Goal: Task Accomplishment & Management: Use online tool/utility

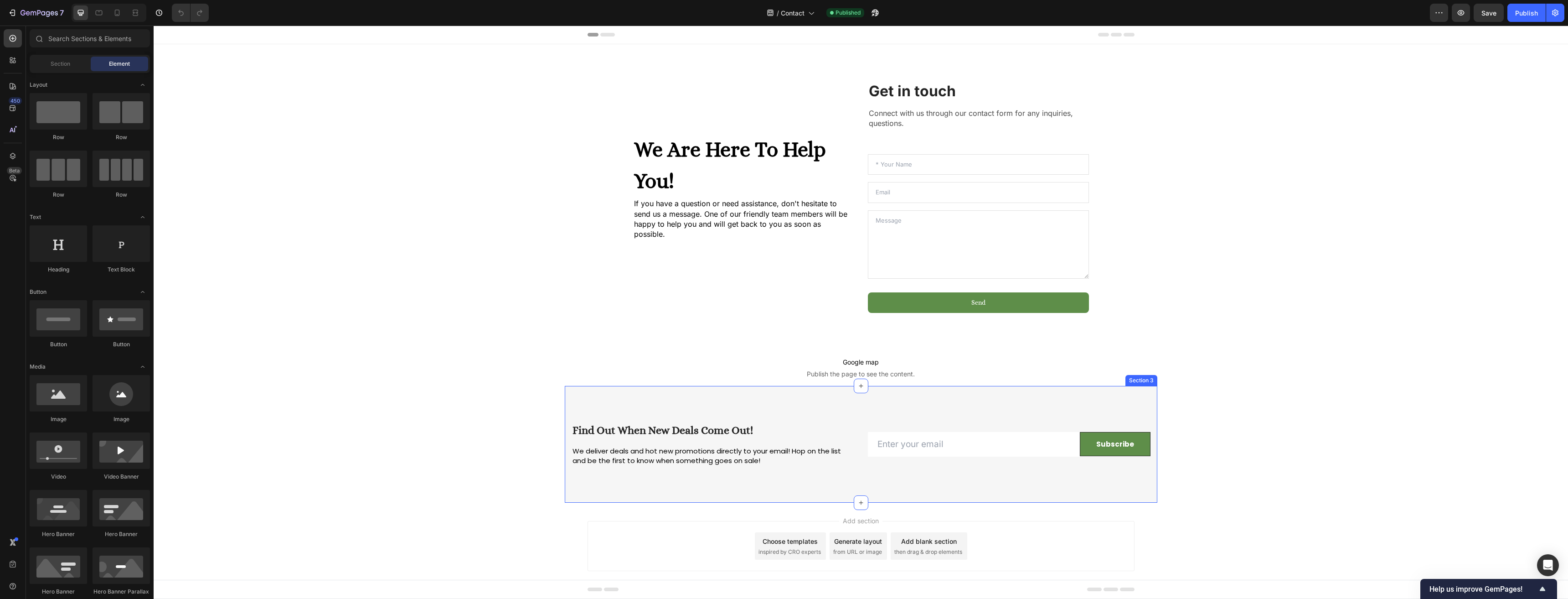
drag, startPoint x: 652, startPoint y: 395, endPoint x: 642, endPoint y: 400, distance: 11.2
click at [652, 395] on div "Find Out When New Deals Come Out! Heading We deliver deals and hot new promotio…" at bounding box center [861, 444] width 593 height 117
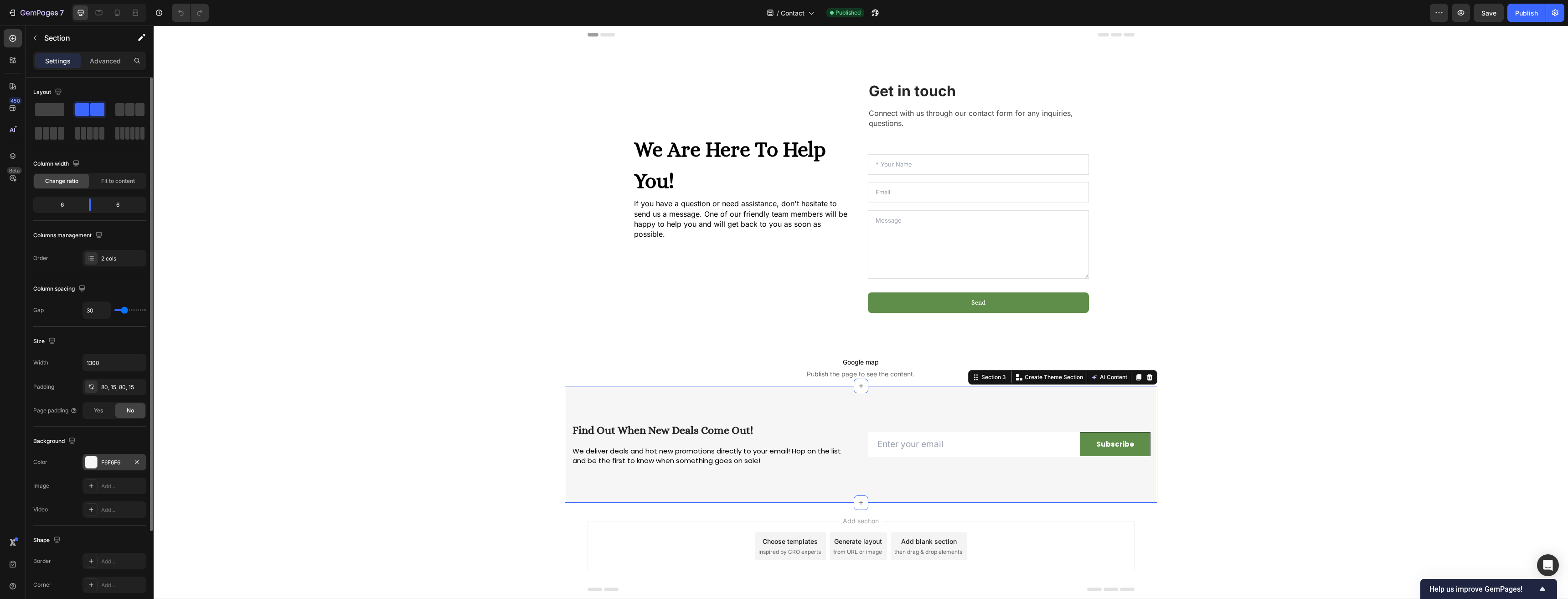
click at [93, 464] on div at bounding box center [91, 462] width 12 height 12
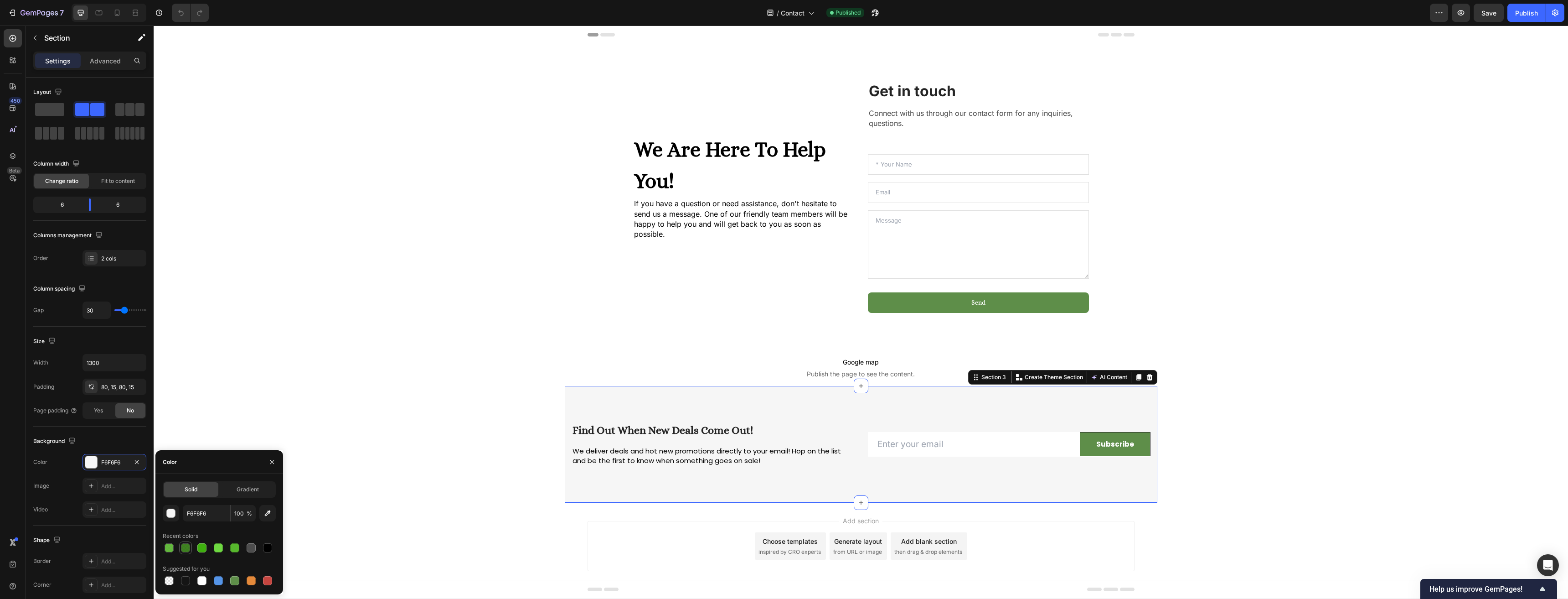
click at [187, 549] on div at bounding box center [185, 547] width 9 height 9
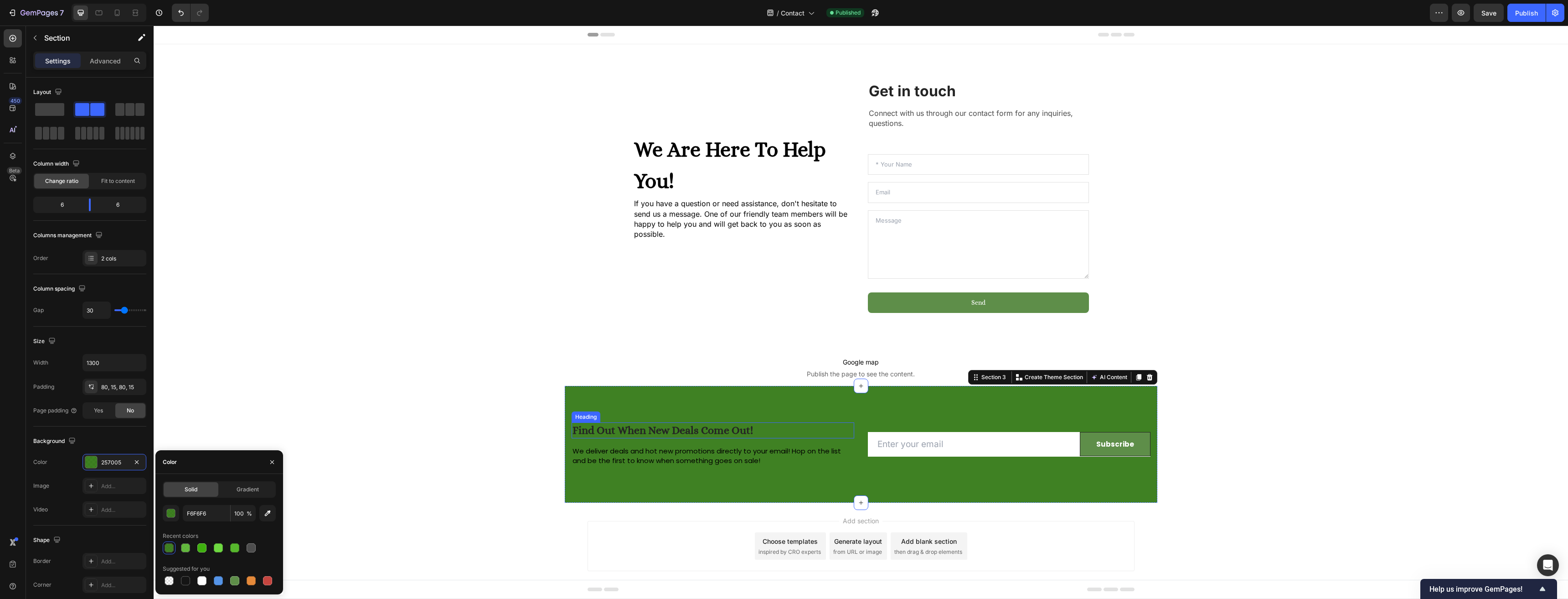
click at [652, 424] on h2 "Find Out When New Deals Come Out!" at bounding box center [713, 430] width 282 height 16
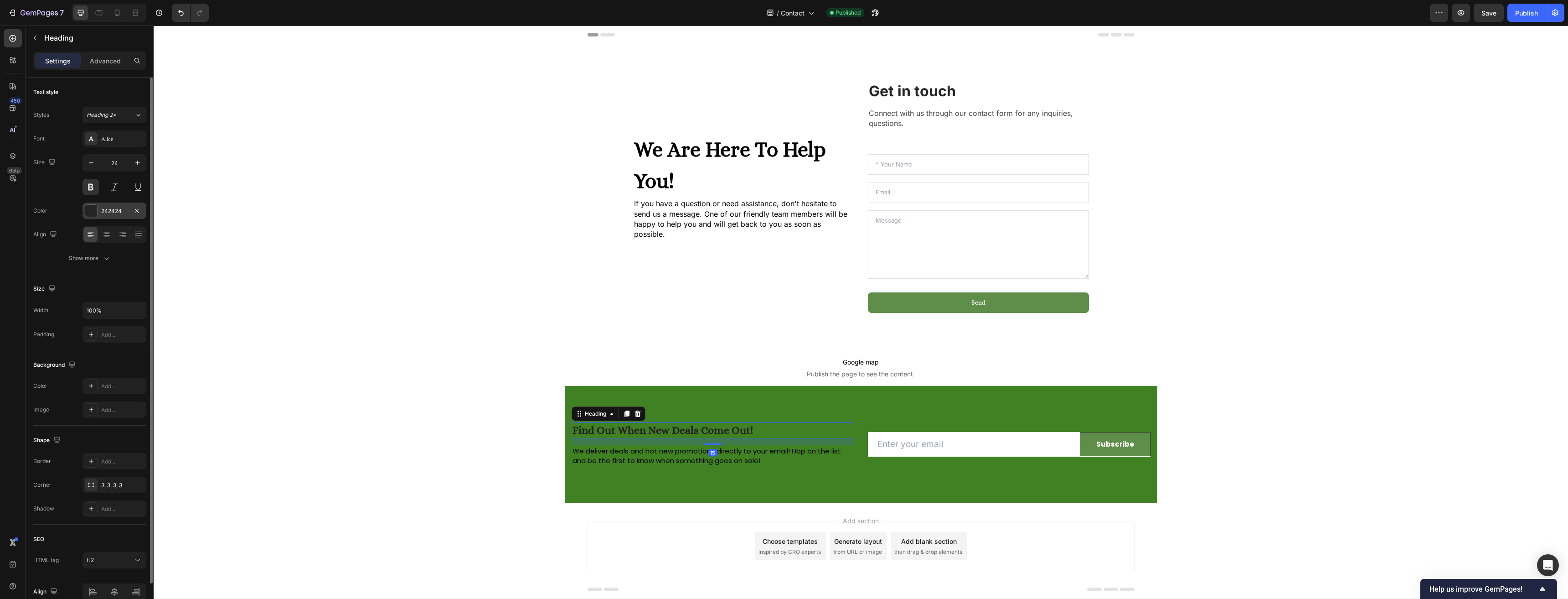
click at [96, 216] on div at bounding box center [91, 210] width 12 height 12
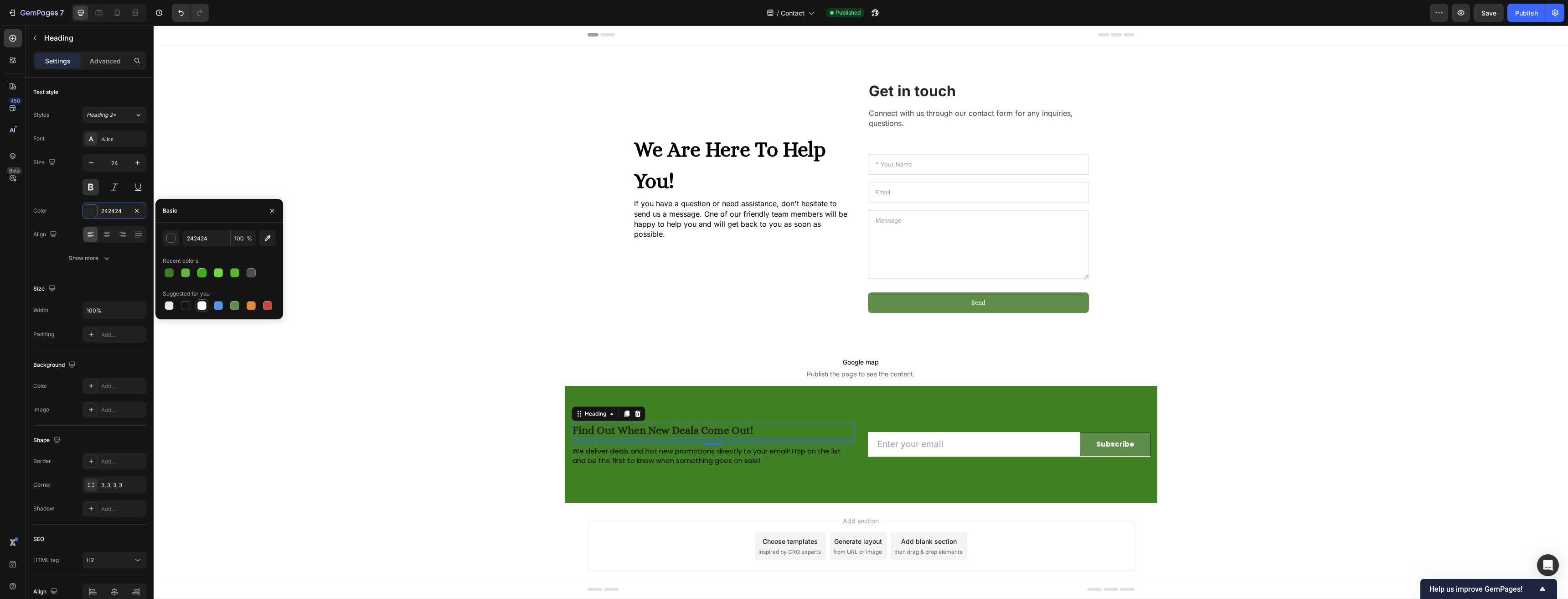
click at [199, 309] on div at bounding box center [201, 305] width 9 height 9
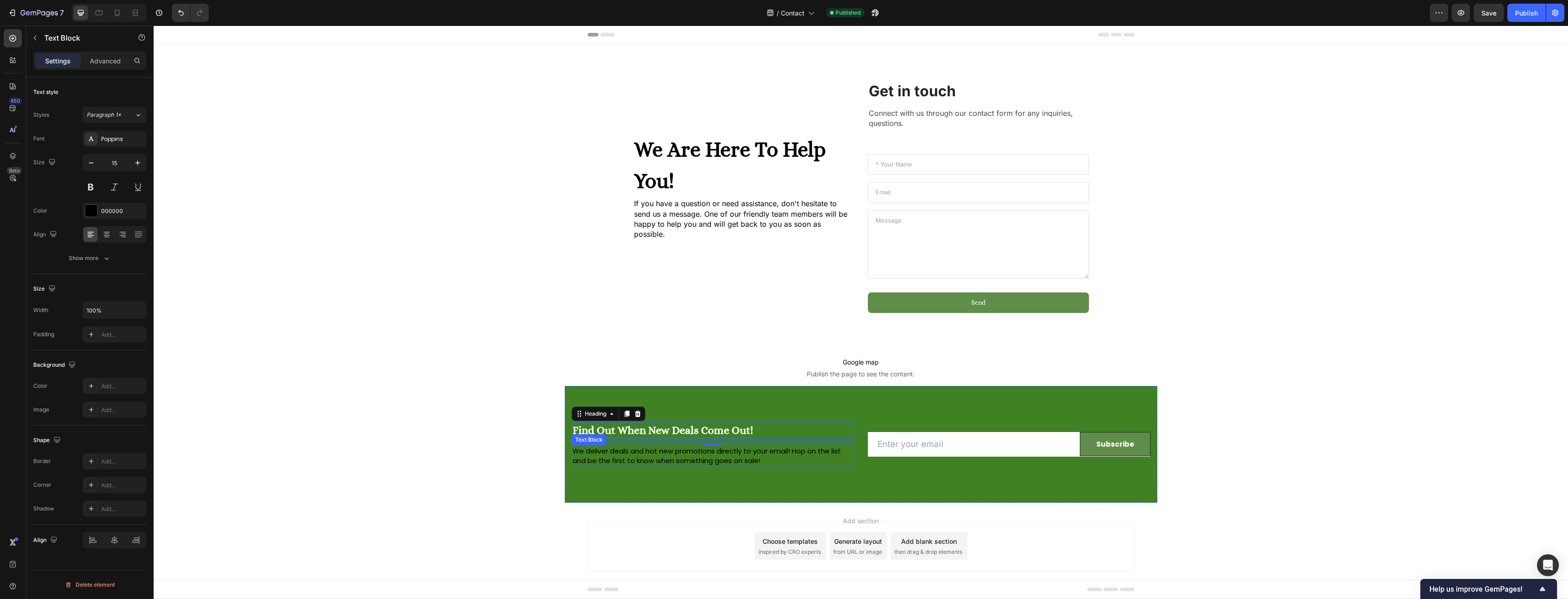
click at [679, 446] on p "We deliver deals and hot new promotions directly to your email! Hop on the list…" at bounding box center [713, 456] width 281 height 19
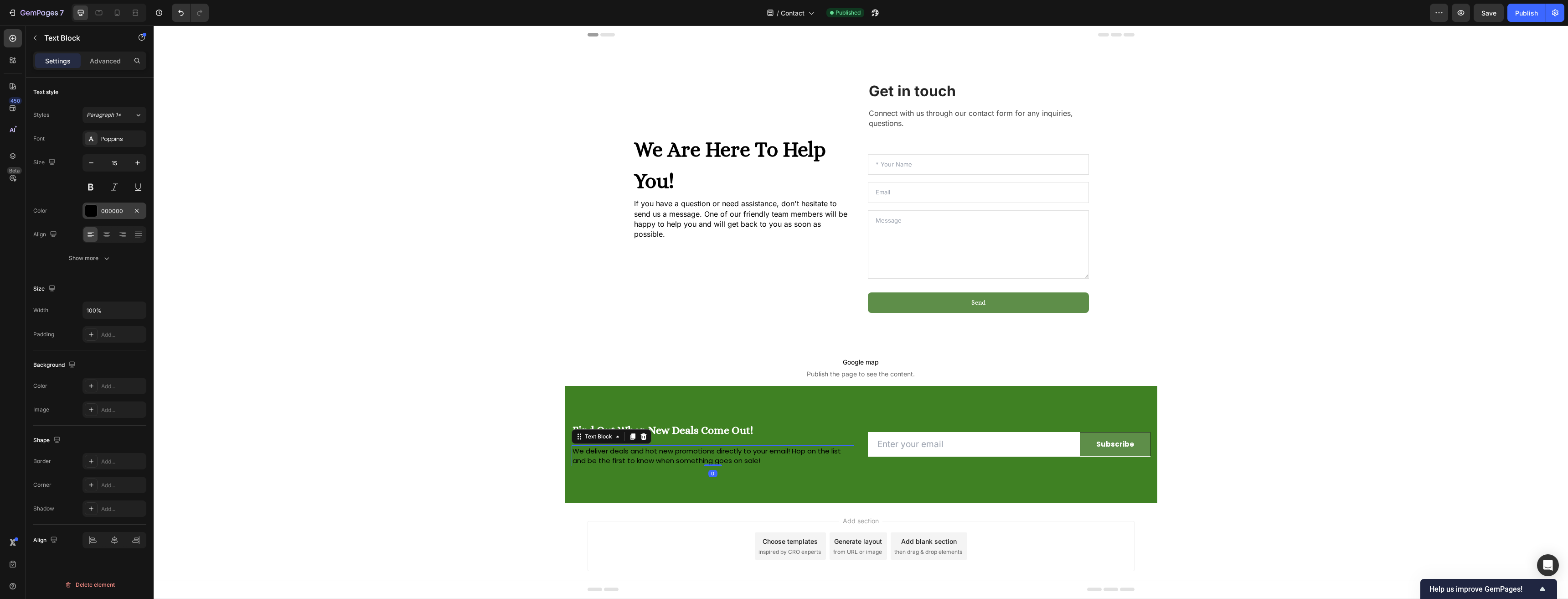
click at [88, 212] on div at bounding box center [91, 210] width 12 height 12
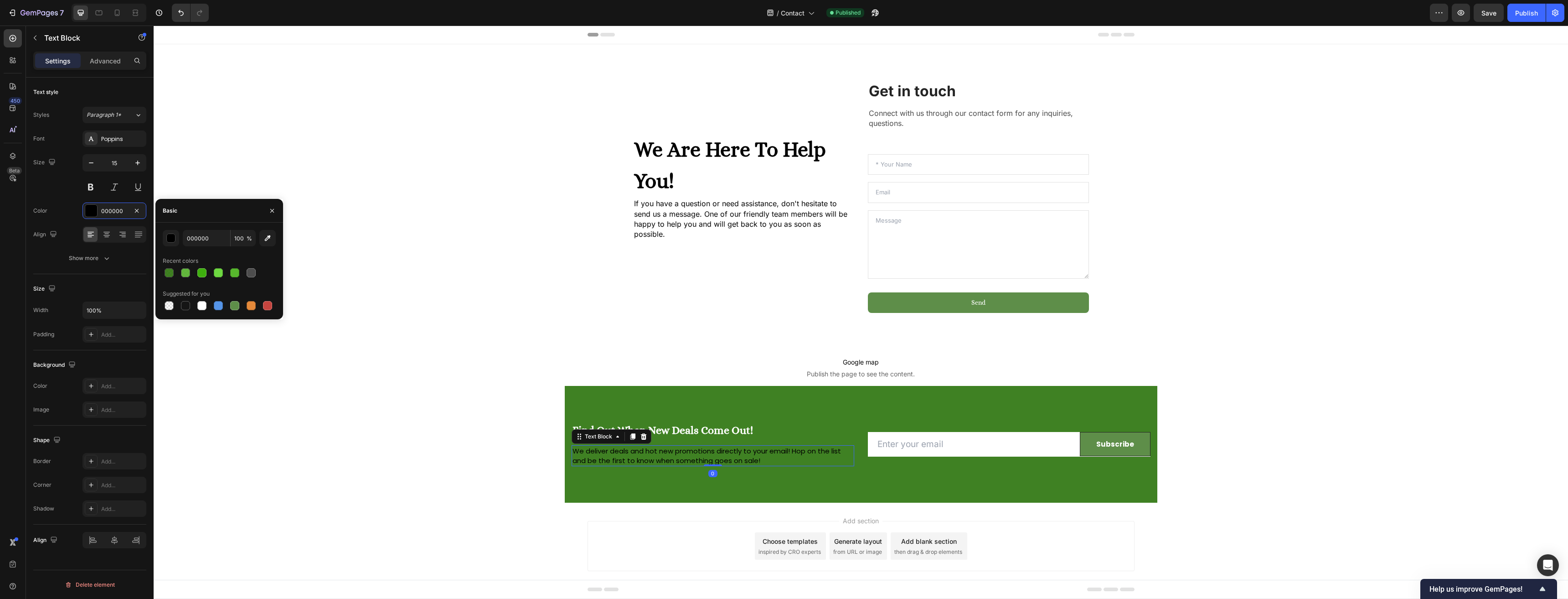
click at [200, 308] on div at bounding box center [201, 305] width 9 height 9
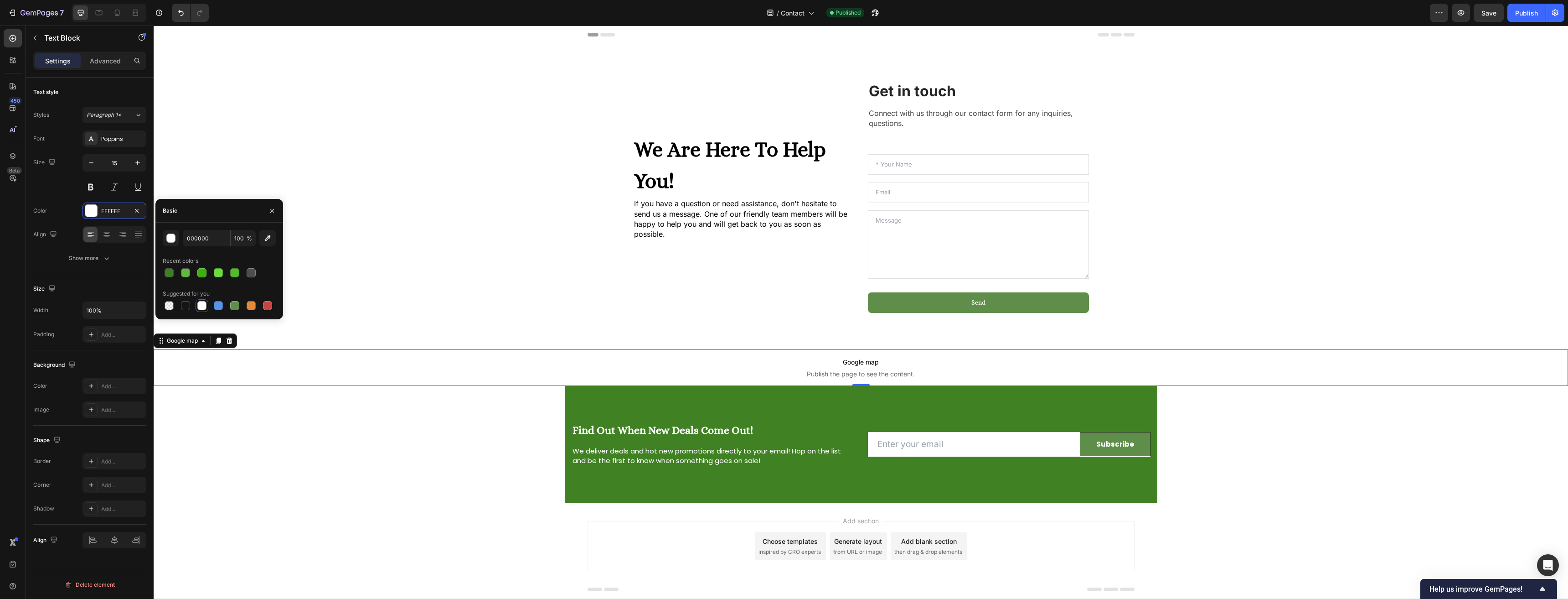
click at [595, 385] on p "Google map Publish the page to see the content." at bounding box center [861, 367] width 1415 height 37
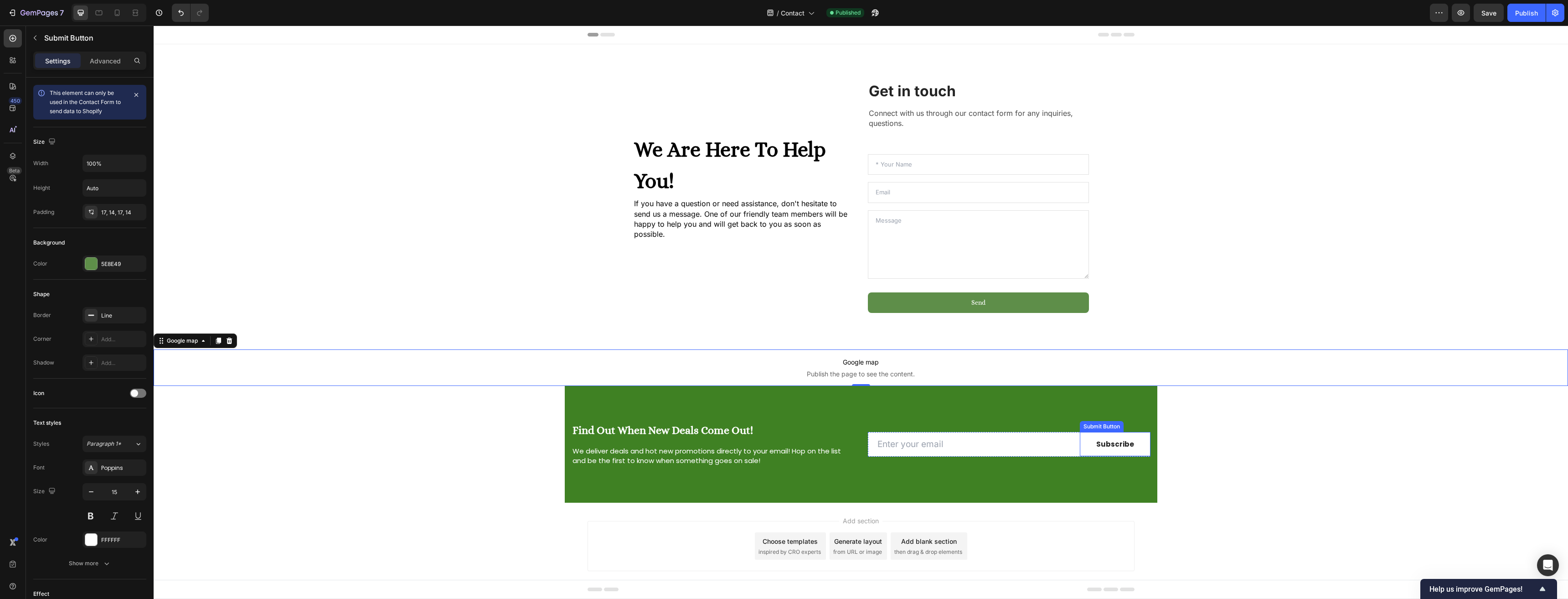
click at [1088, 440] on button "Subscribe" at bounding box center [1115, 444] width 71 height 24
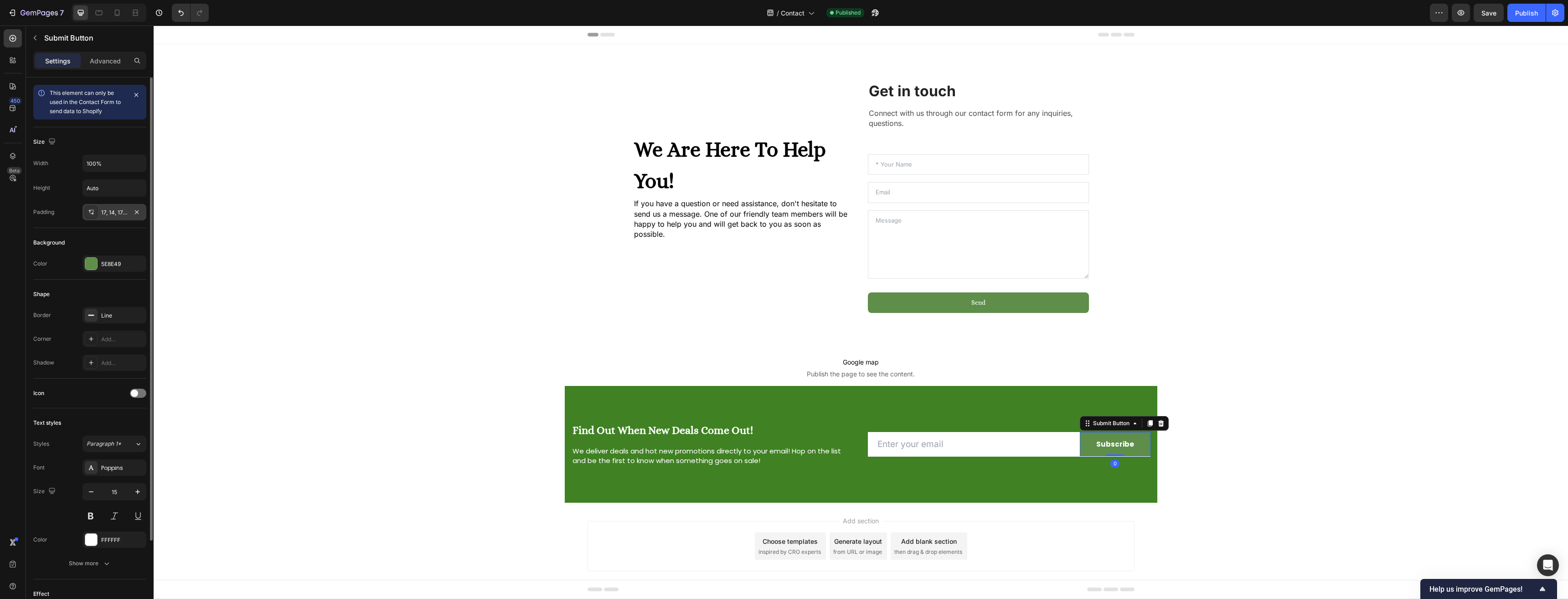
click at [113, 213] on div "17, 14, 17, 14" at bounding box center [114, 213] width 27 height 8
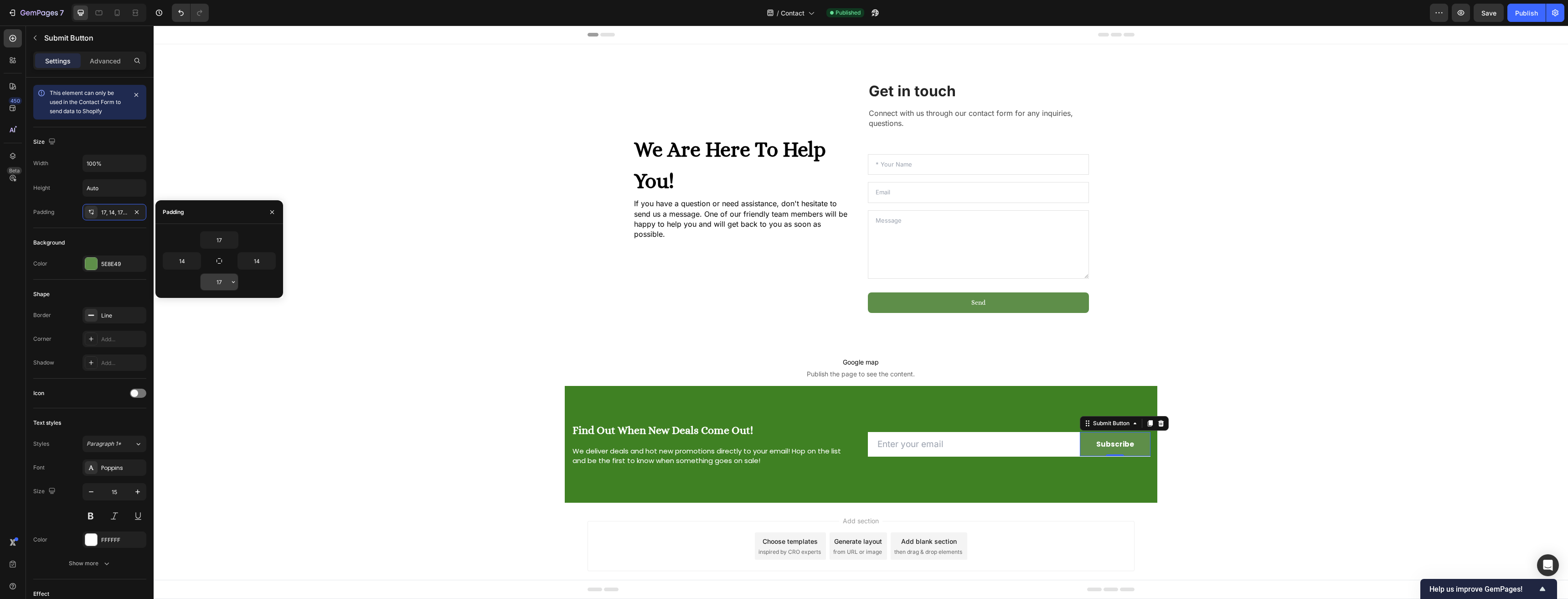
click at [226, 283] on input "17" at bounding box center [219, 282] width 37 height 16
type input "18"
click at [455, 442] on div "We Are Here To Help You! Heading If you have a question or need assistance, don…" at bounding box center [861, 274] width 1415 height 459
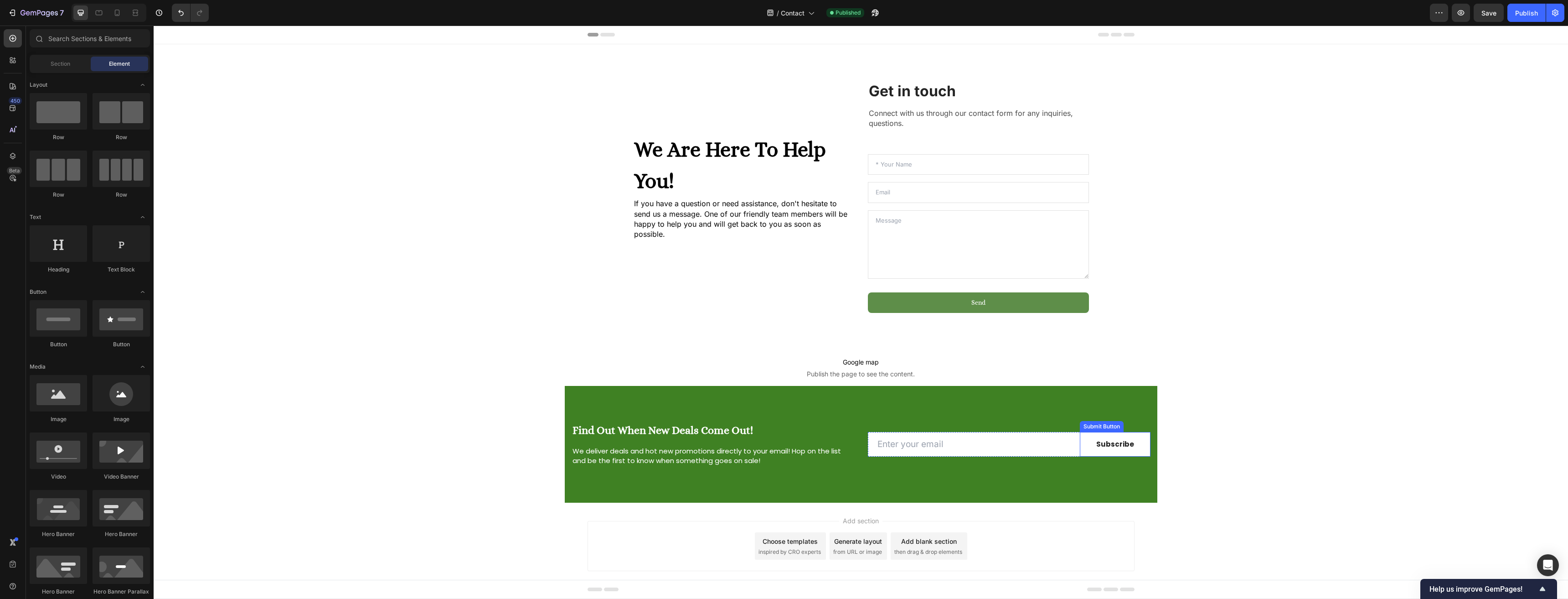
drag, startPoint x: 1088, startPoint y: 450, endPoint x: 766, endPoint y: 403, distance: 325.4
click at [1088, 450] on button "Subscribe" at bounding box center [1115, 444] width 71 height 25
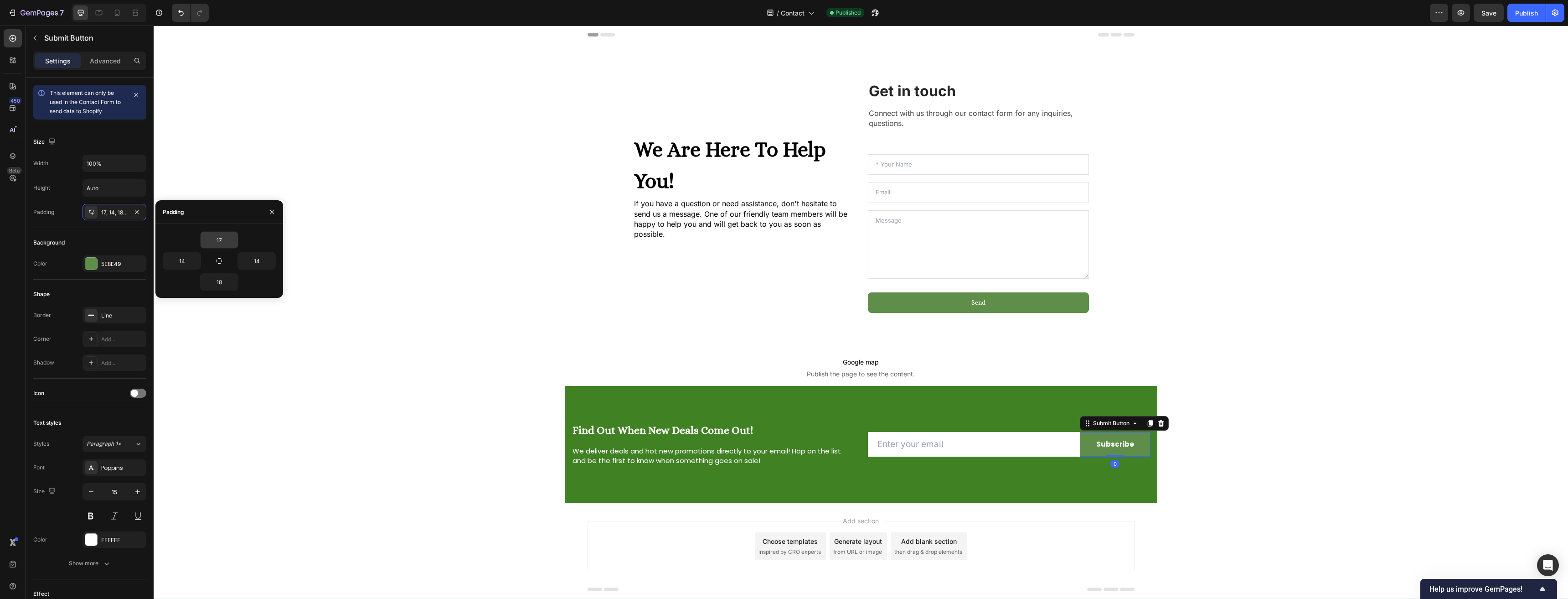
click at [219, 237] on input "17" at bounding box center [219, 239] width 37 height 16
type input "18"
click at [398, 418] on div "We Are Here To Help You! Heading If you have a question or need assistance, don…" at bounding box center [861, 274] width 1415 height 459
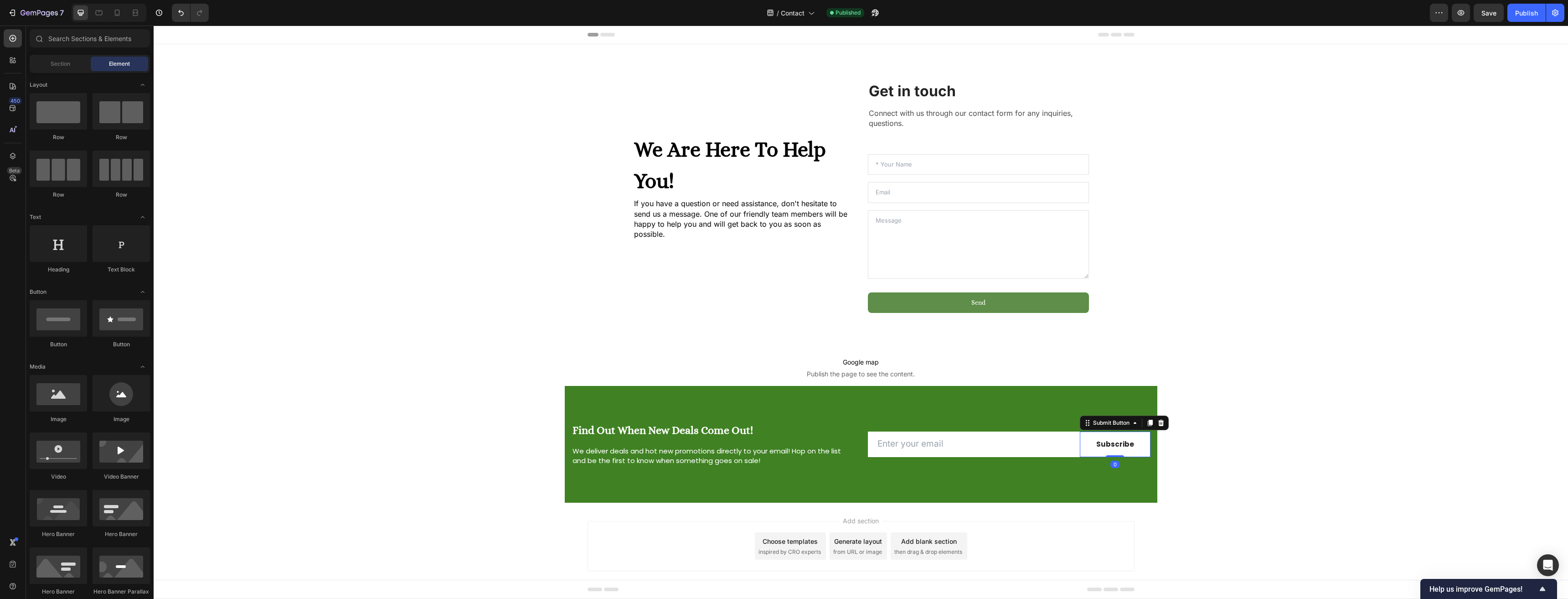
click at [1111, 454] on button "Subscribe" at bounding box center [1115, 444] width 71 height 25
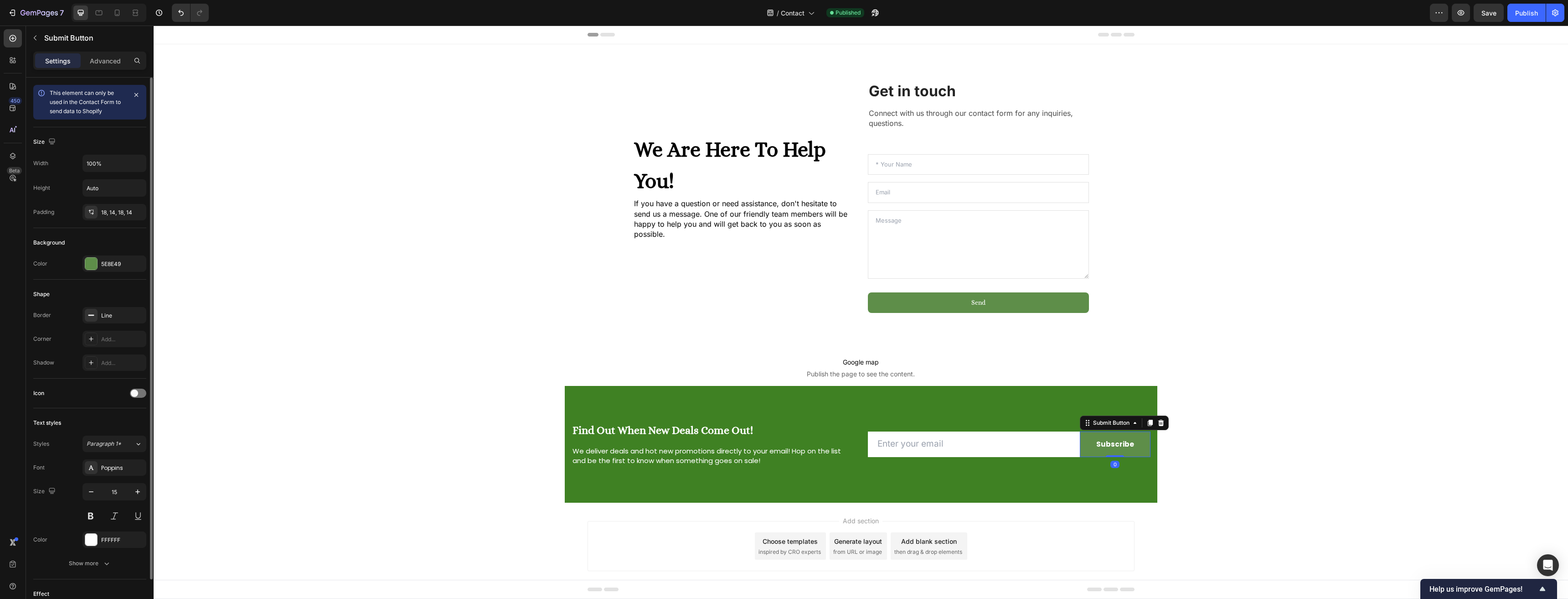
scroll to position [91, 0]
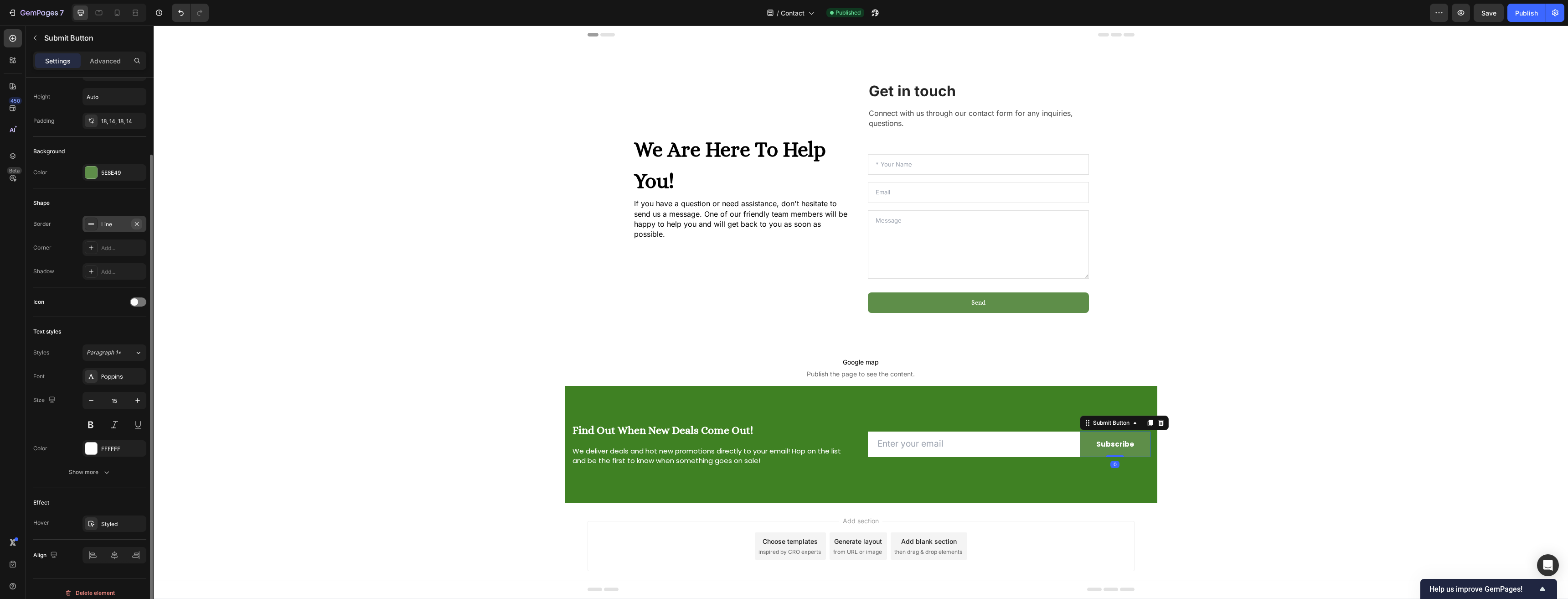
click at [136, 225] on icon "button" at bounding box center [136, 223] width 7 height 7
click at [388, 377] on span "Publish the page to see the content." at bounding box center [861, 373] width 1415 height 9
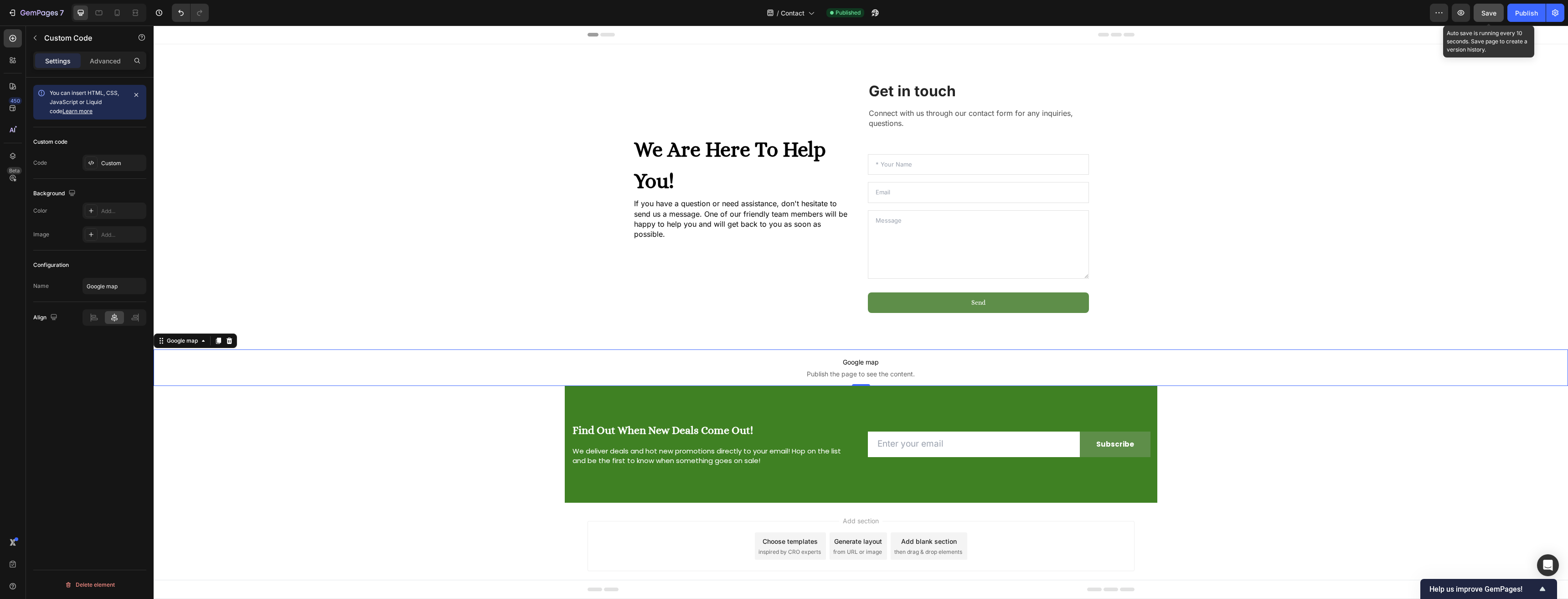
drag, startPoint x: 1491, startPoint y: 10, endPoint x: 1501, endPoint y: 11, distance: 10.0
click at [1500, 10] on button "Save" at bounding box center [1489, 12] width 30 height 18
drag, startPoint x: 1529, startPoint y: 16, endPoint x: 1341, endPoint y: 12, distance: 188.0
click at [1529, 16] on div "Publish" at bounding box center [1527, 13] width 23 height 10
click at [731, 172] on h2 "We Are Here To Help You!" at bounding box center [744, 166] width 221 height 65
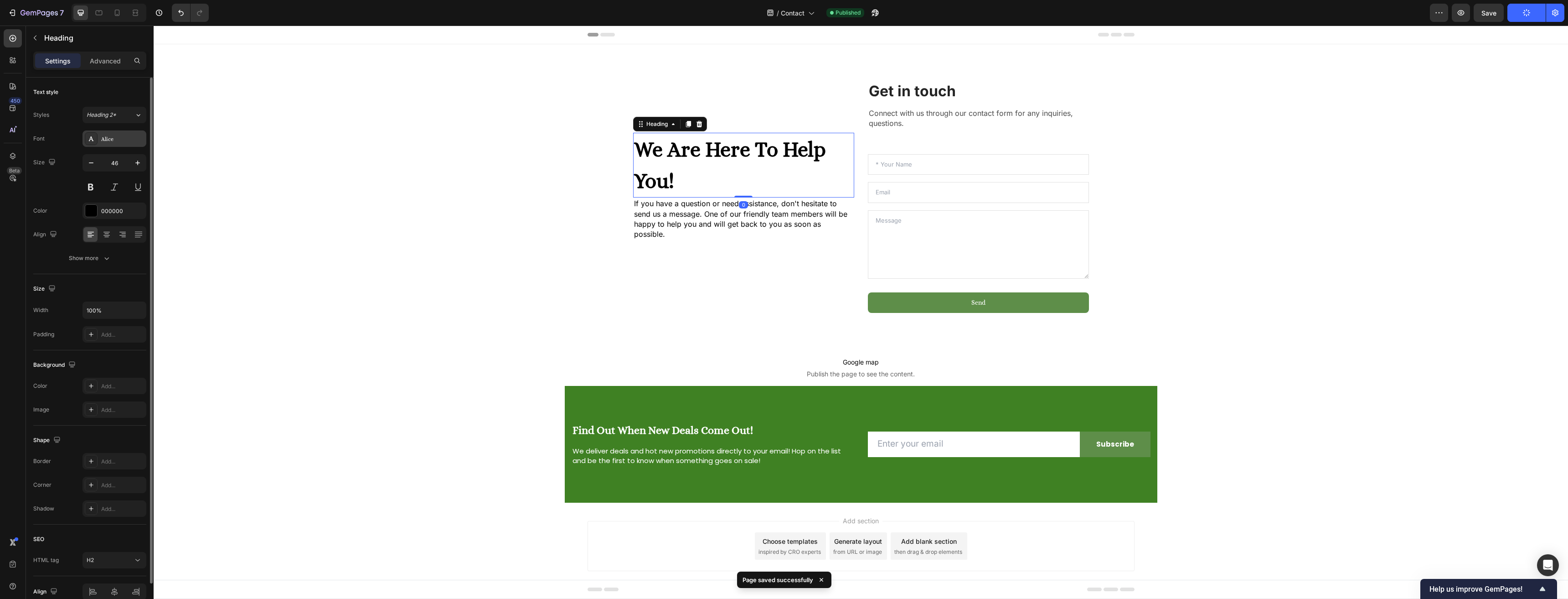
click at [101, 136] on div "Alice" at bounding box center [114, 139] width 64 height 16
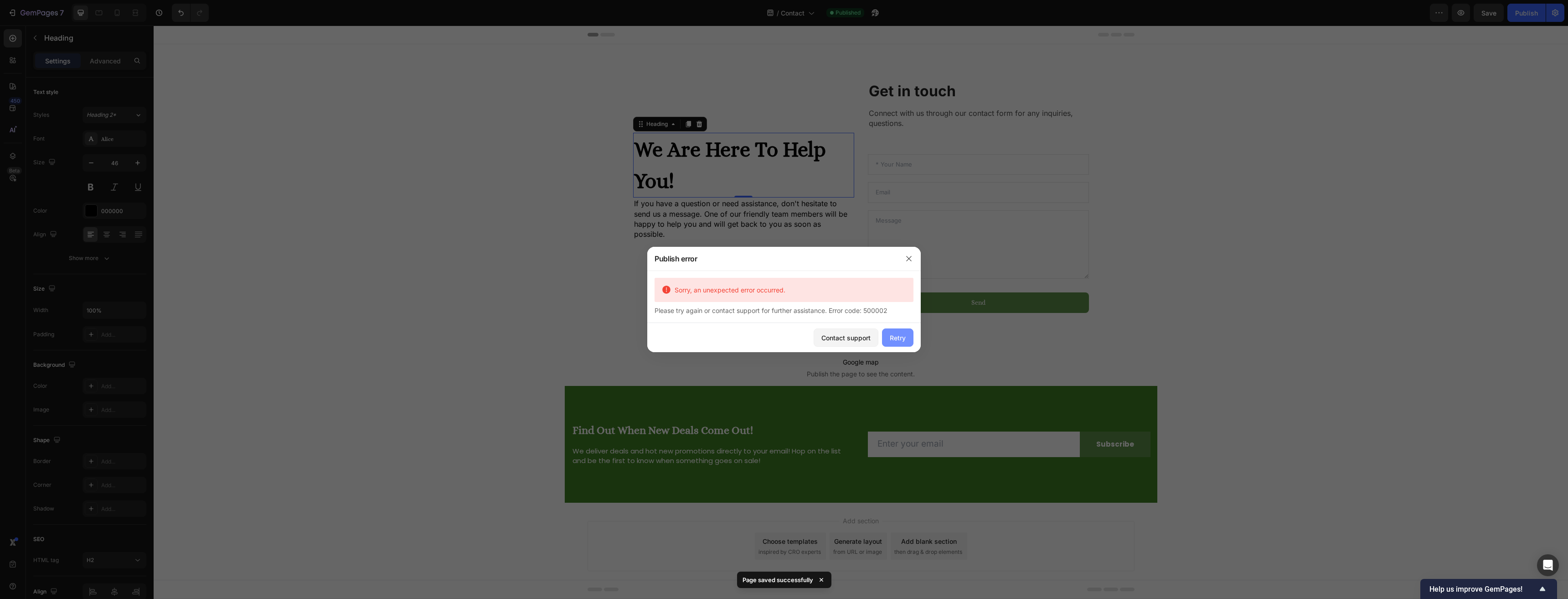
click at [899, 340] on div "Retry" at bounding box center [898, 338] width 16 height 10
